Goal: Task Accomplishment & Management: Manage account settings

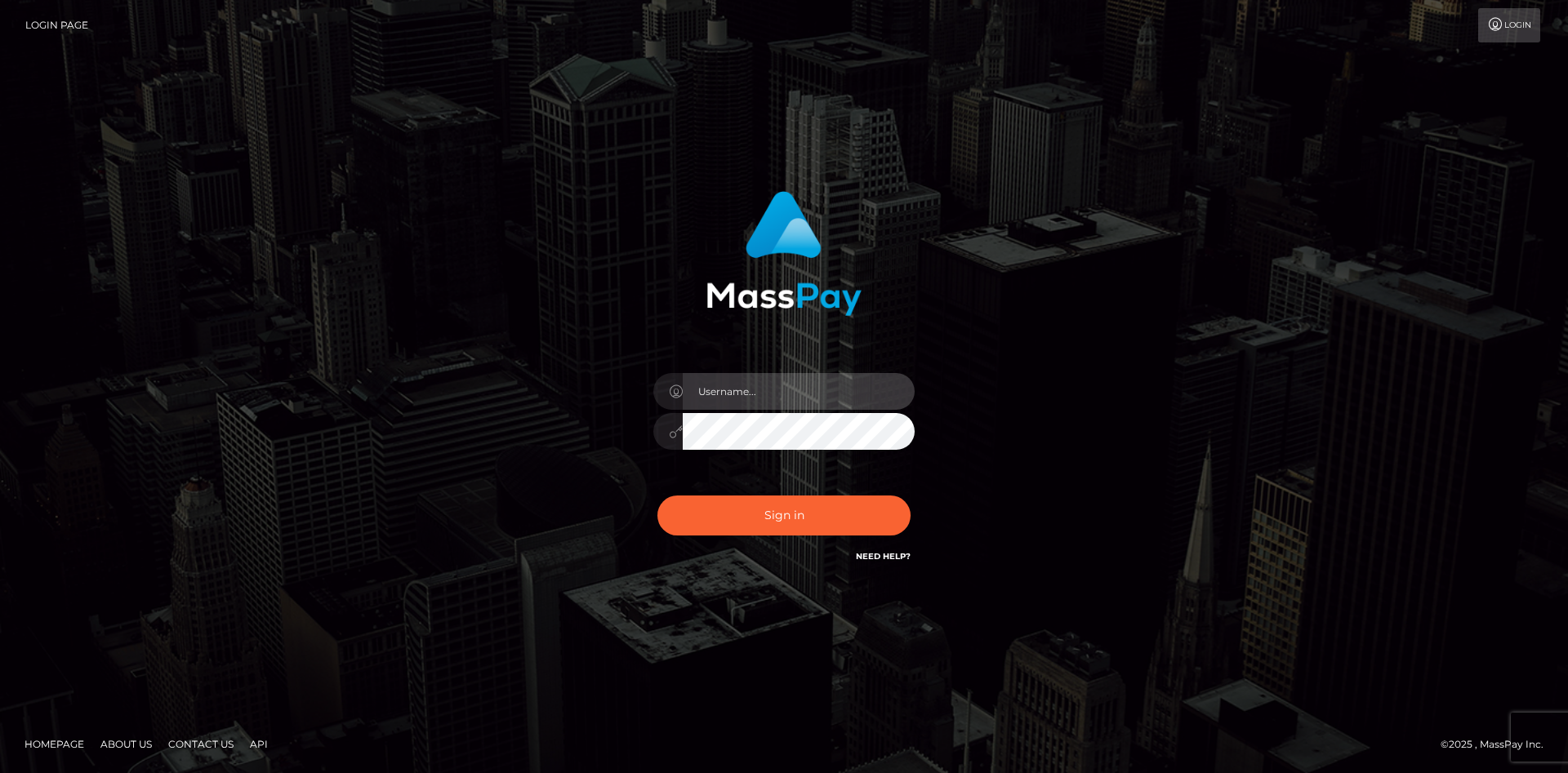
type input "faisal_uplift"
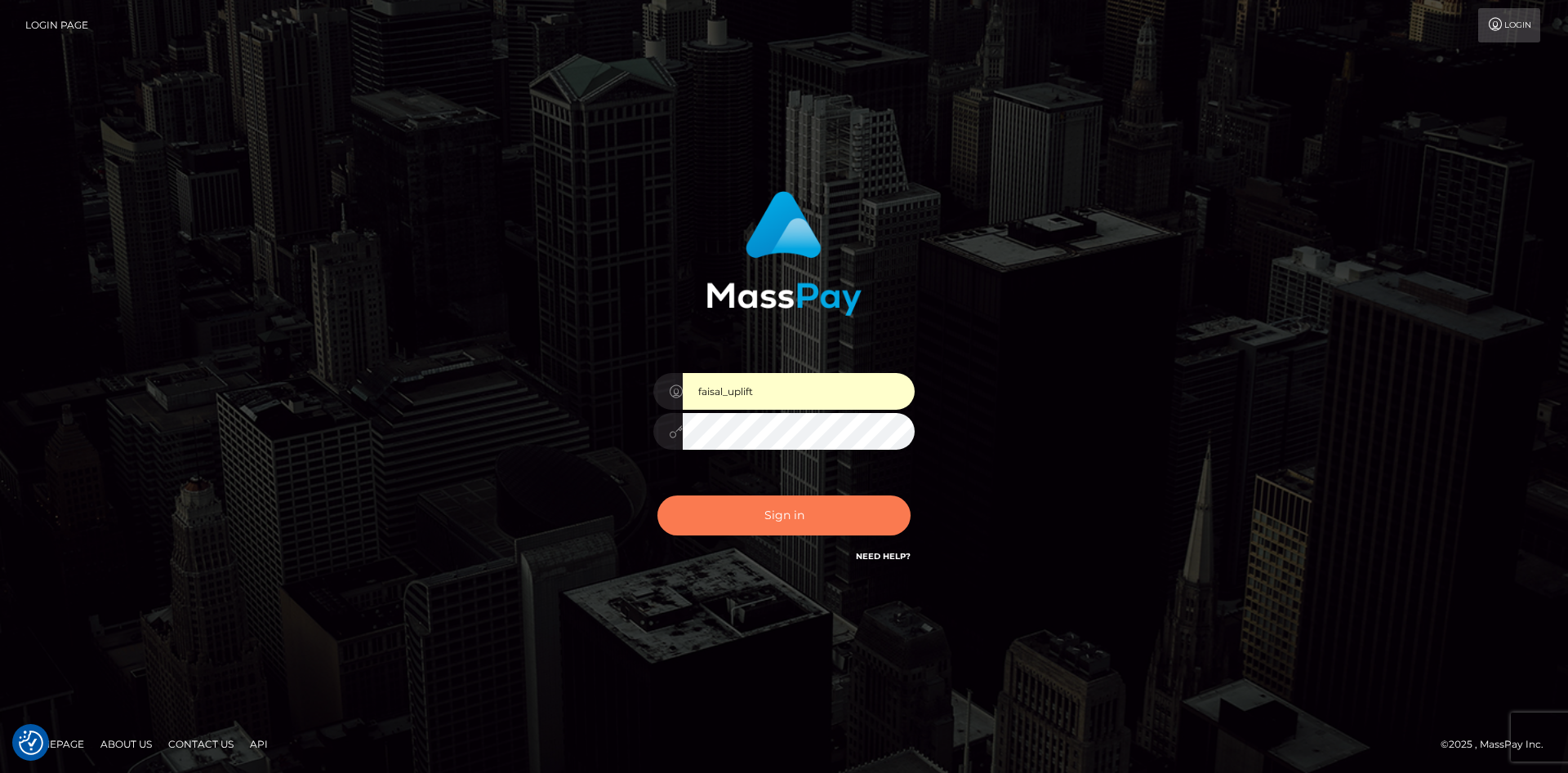
click at [759, 507] on button "Sign in" at bounding box center [784, 515] width 253 height 40
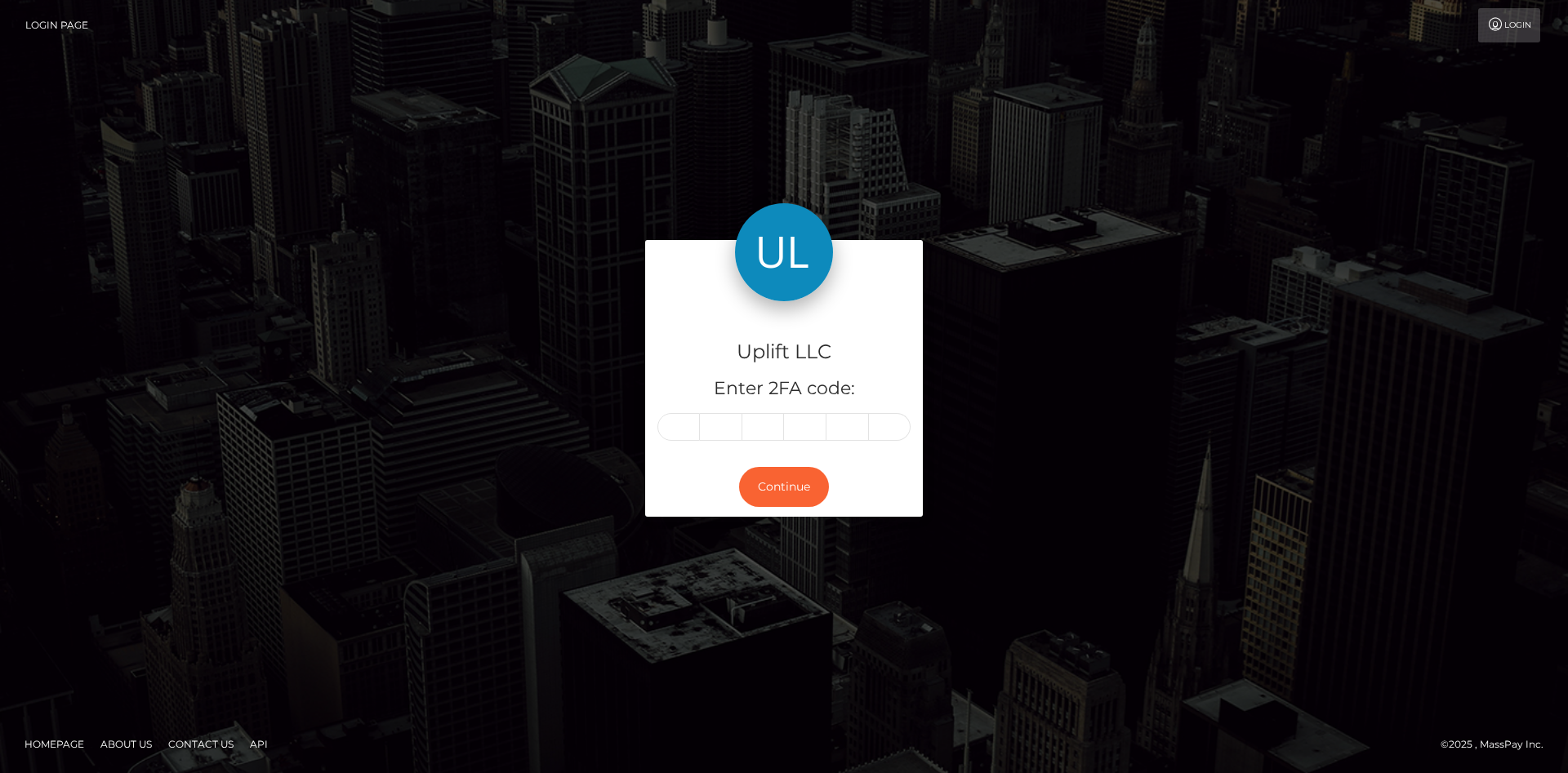
click at [674, 427] on input "text" at bounding box center [679, 426] width 43 height 27
click at [676, 434] on input "text" at bounding box center [679, 426] width 43 height 27
type input "3"
type input "4"
type input "6"
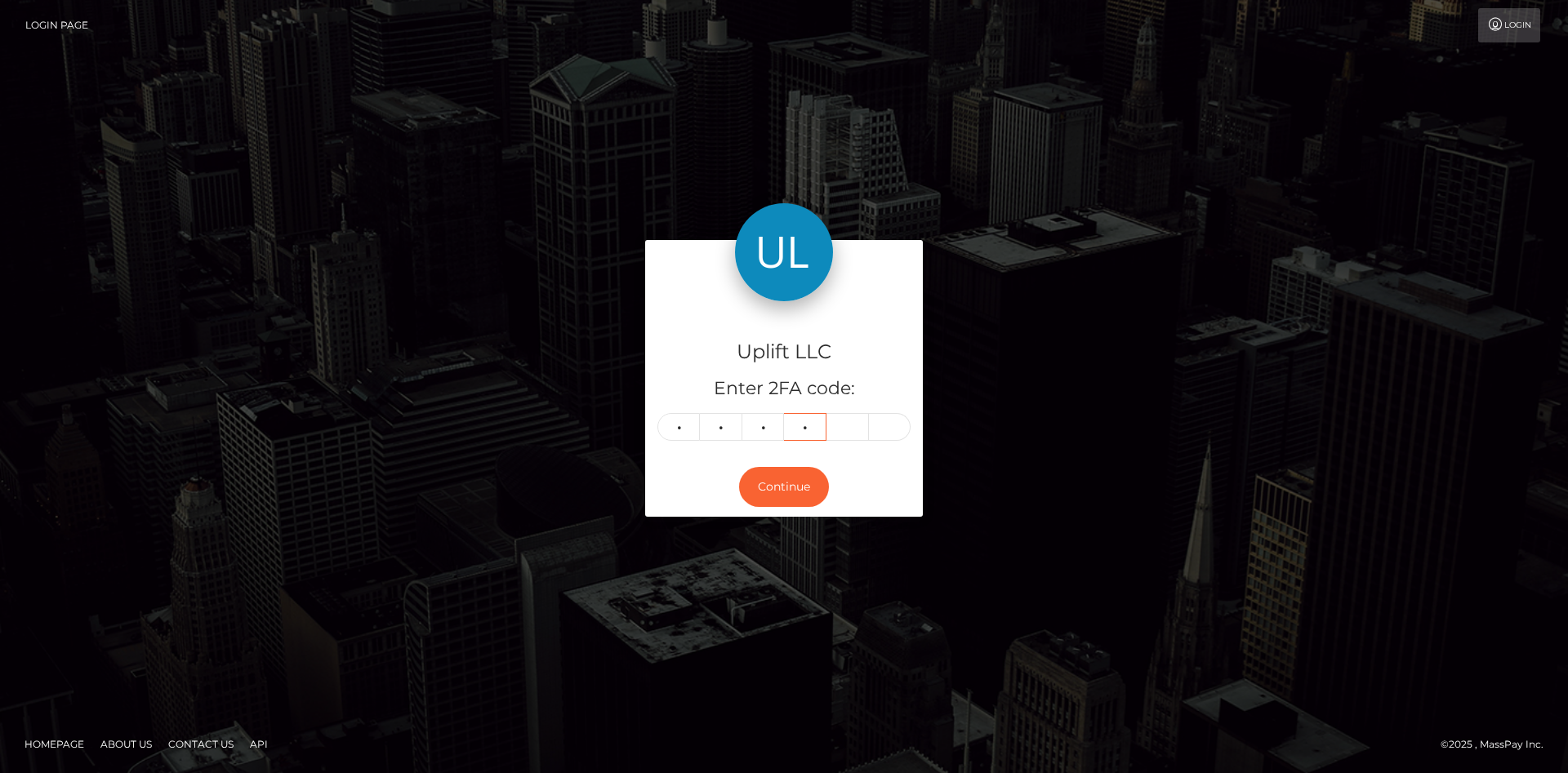
type input "8"
type input "1"
type input "7"
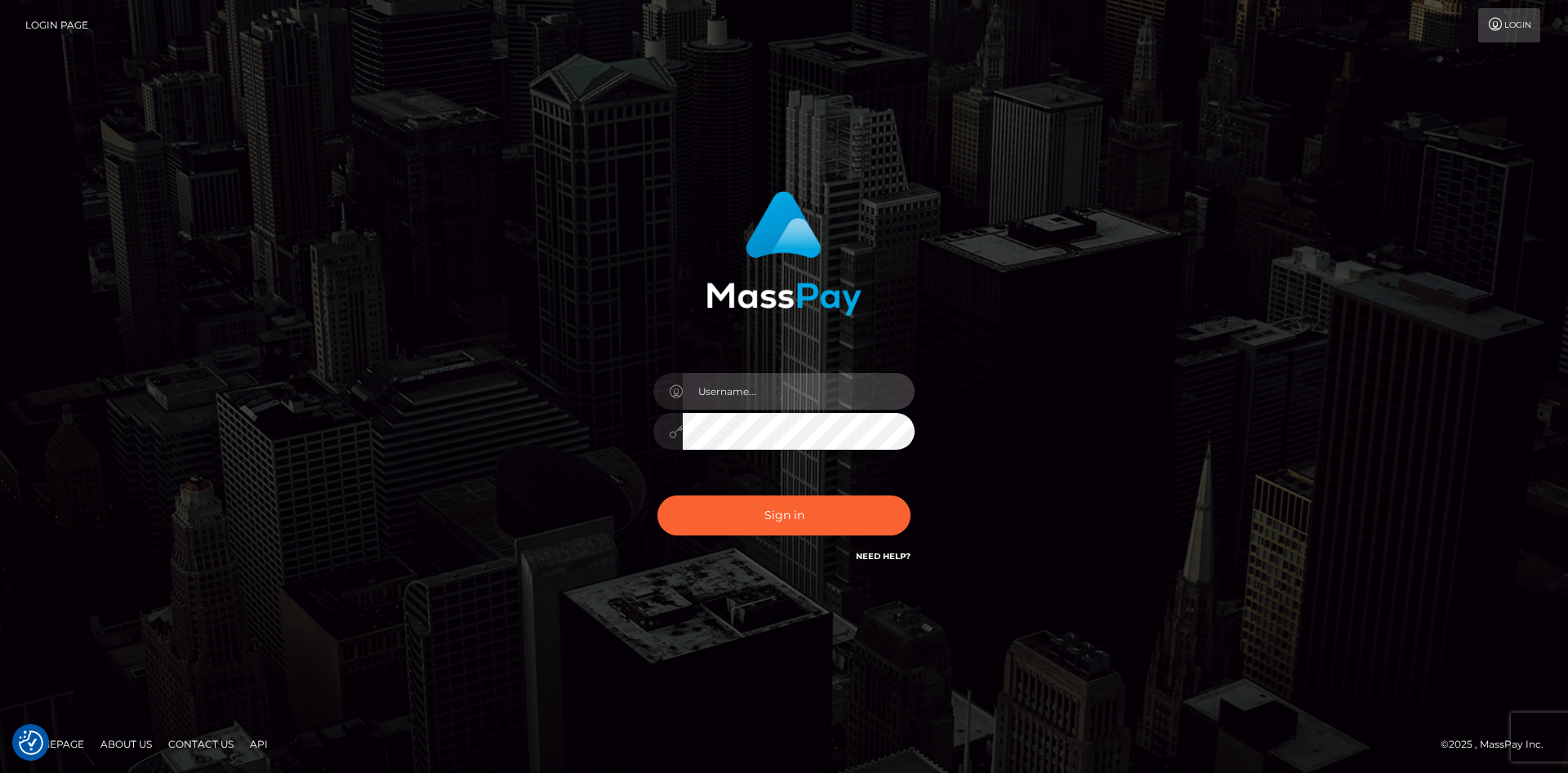
click at [772, 393] on input "text" at bounding box center [798, 391] width 232 height 37
type input "faisal_uplift"
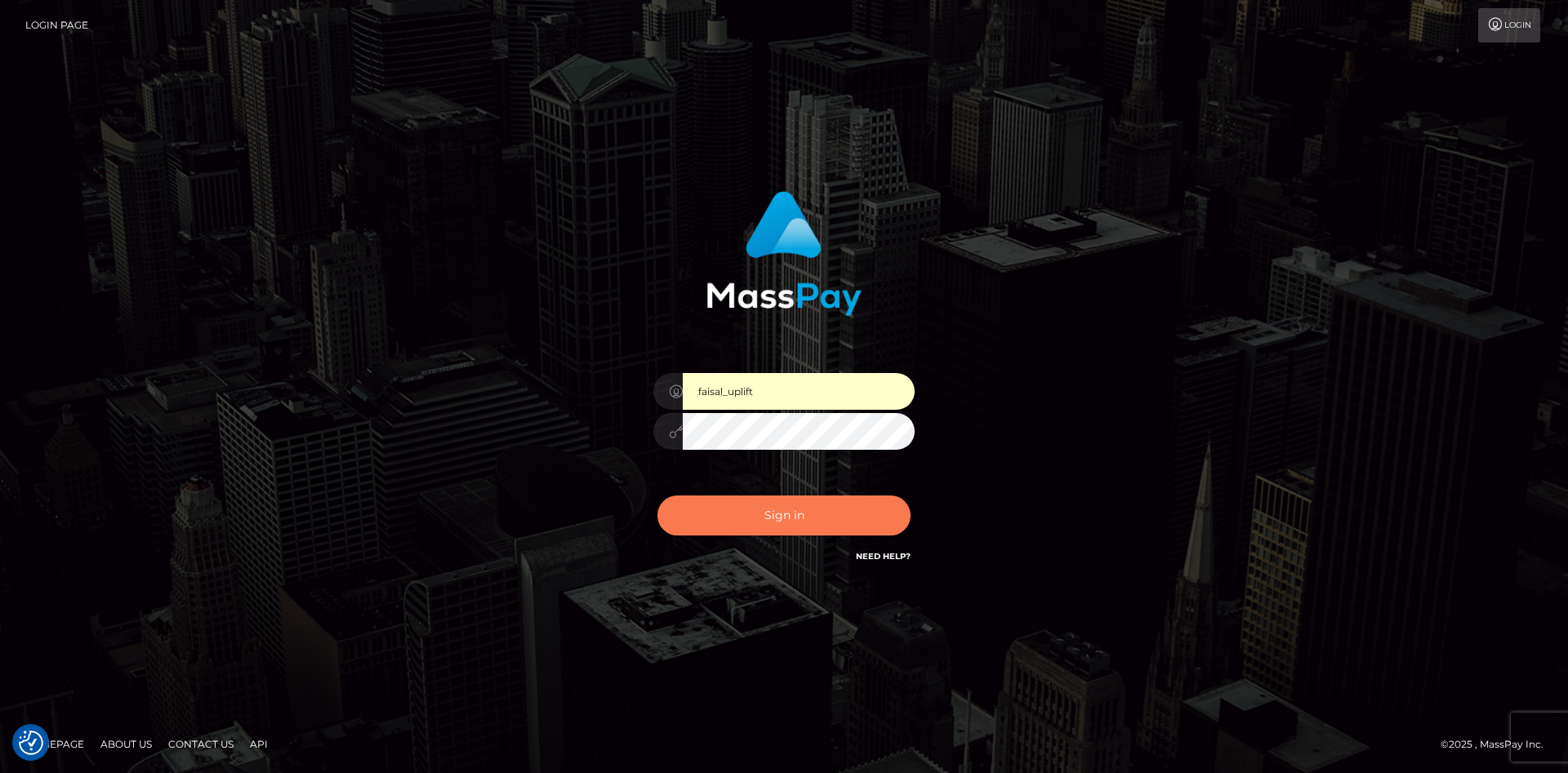
click at [778, 523] on button "Sign in" at bounding box center [784, 515] width 253 height 40
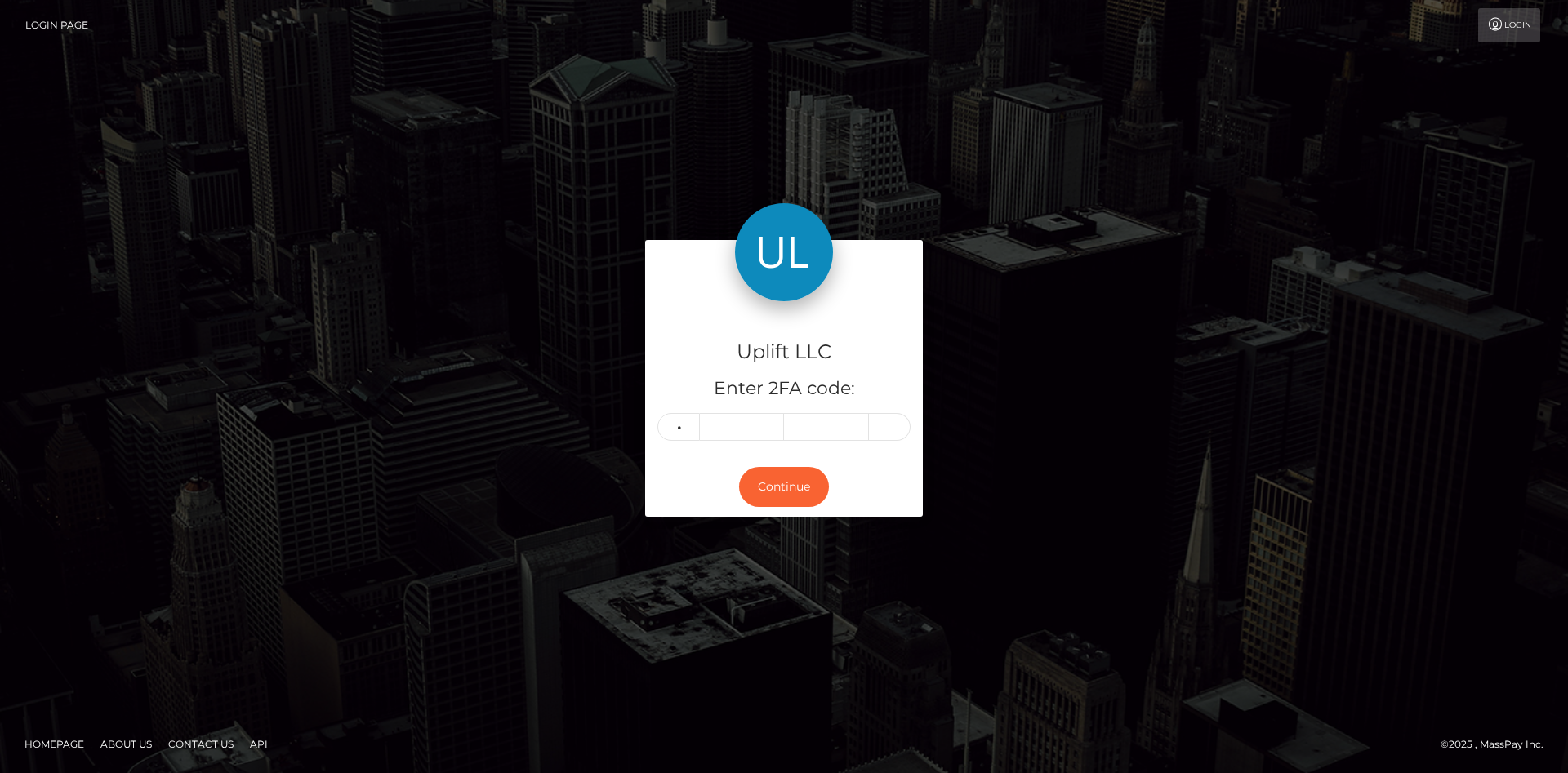
type input "3"
type input "1"
type input "3"
type input "9"
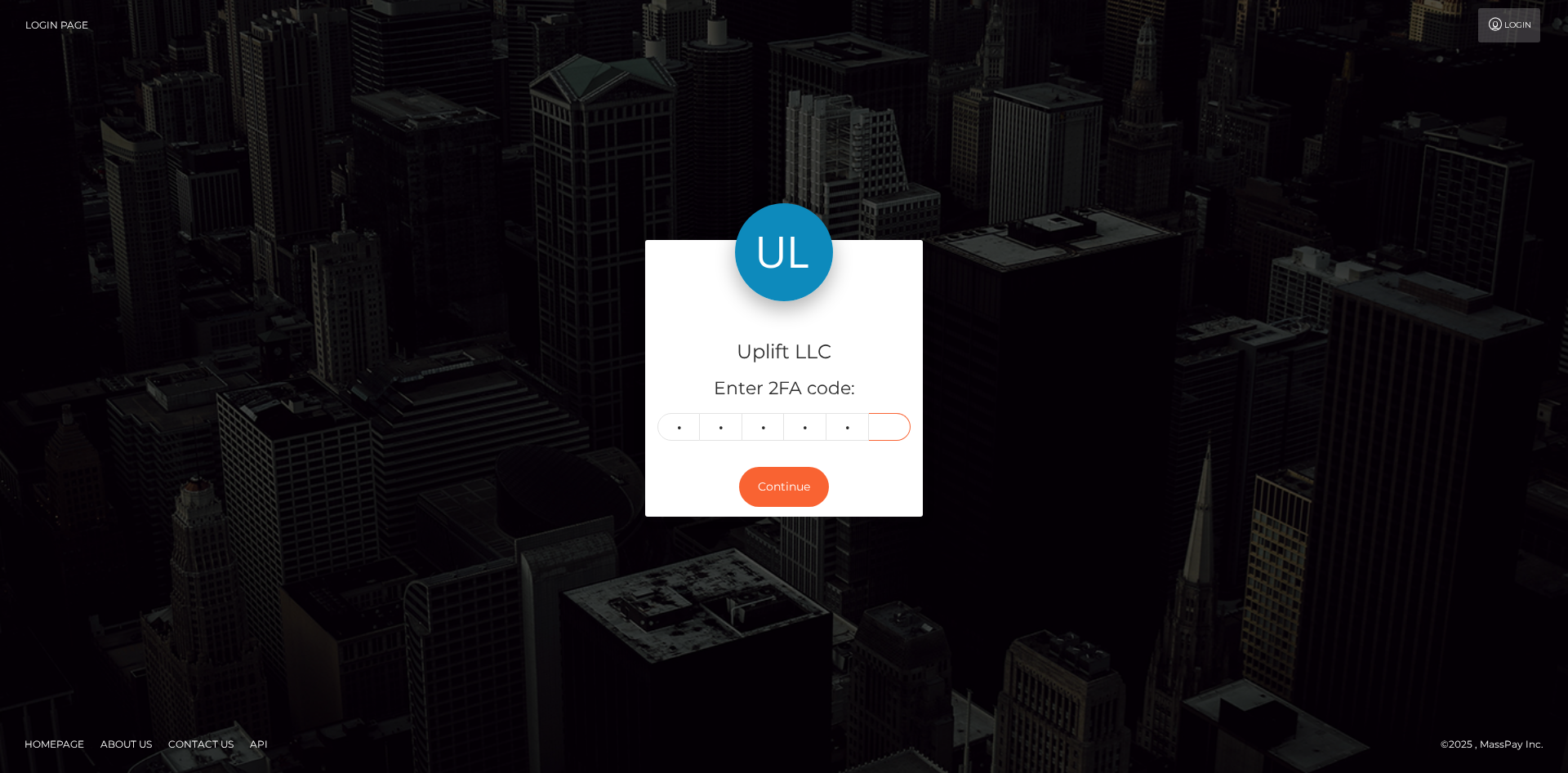
type input "4"
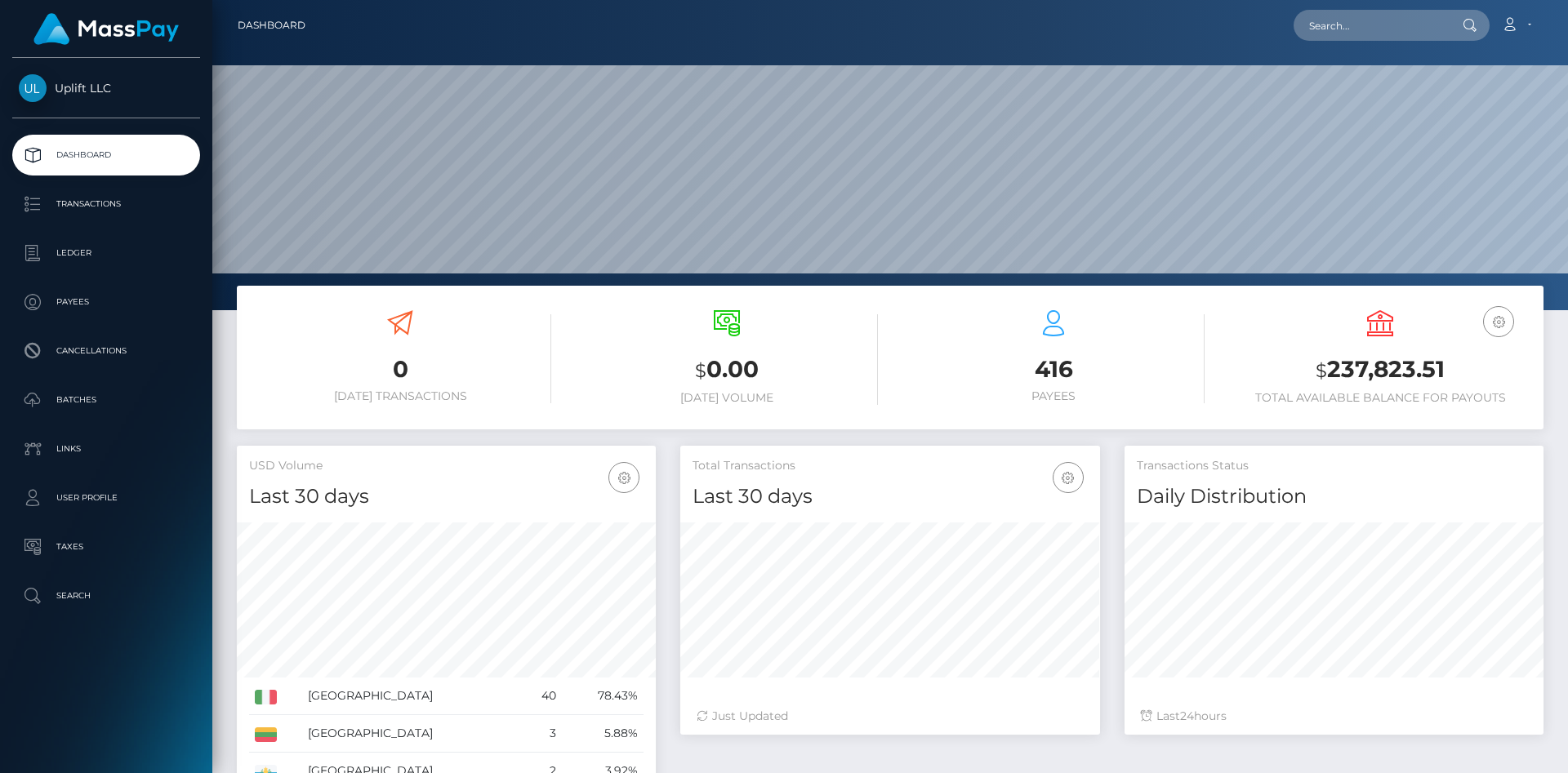
scroll to position [289, 419]
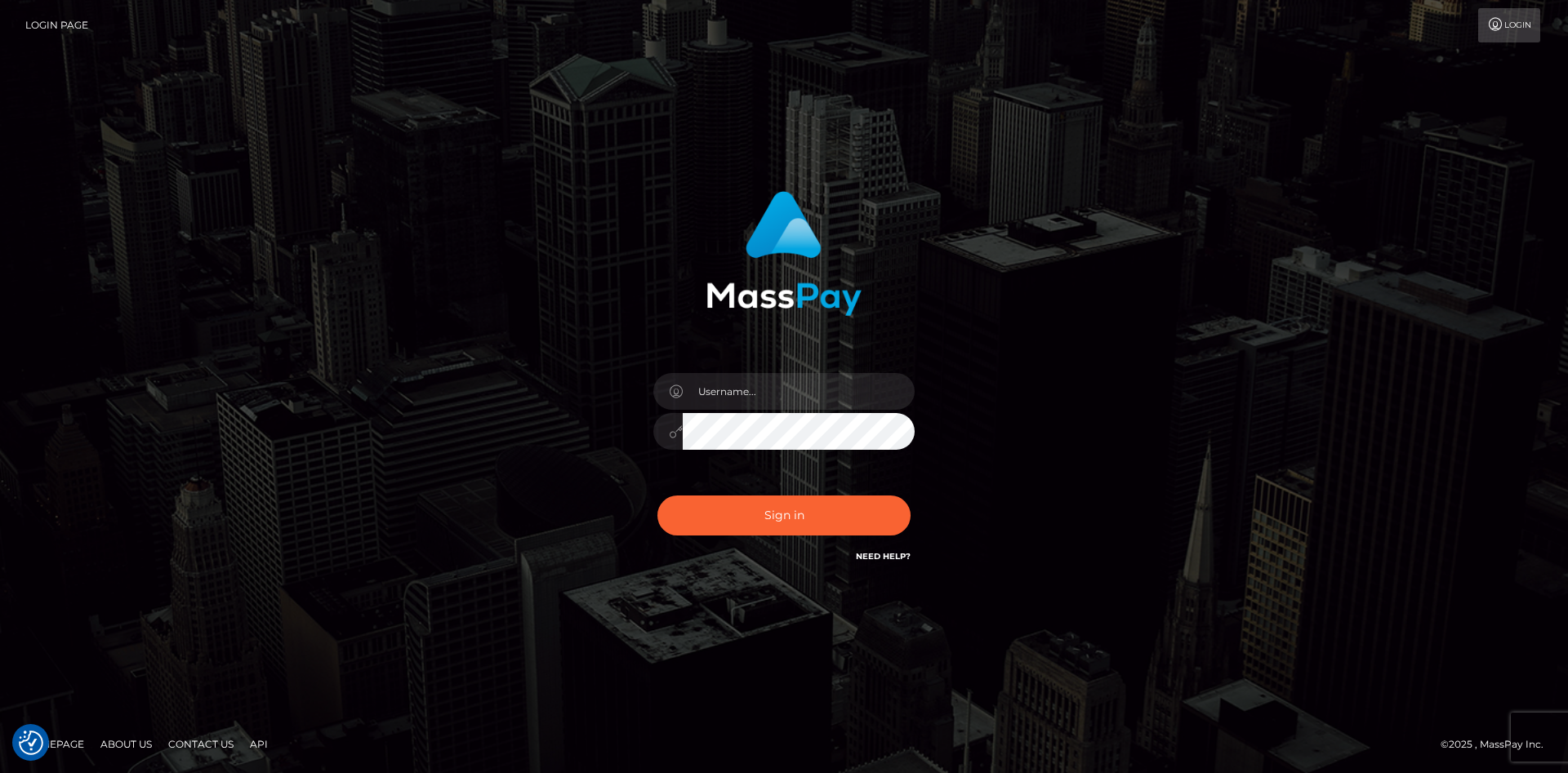
checkbox input "true"
